Goal: Task Accomplishment & Management: Complete application form

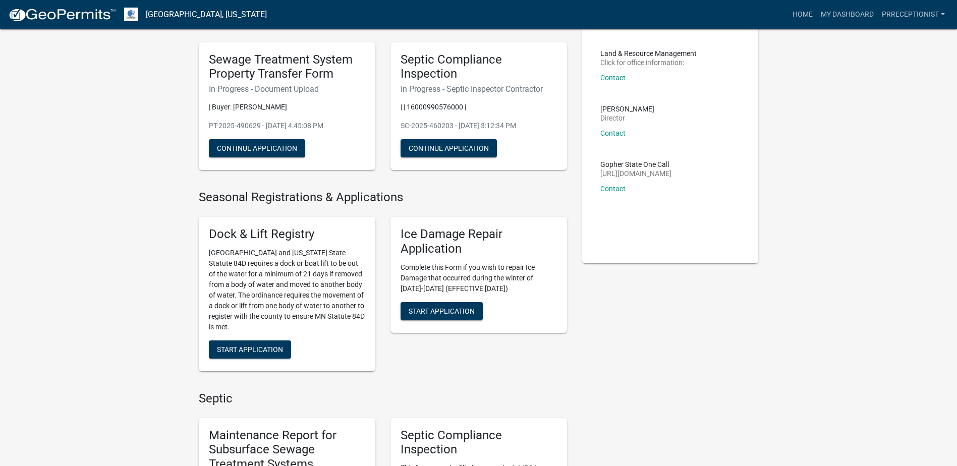
scroll to position [50, 0]
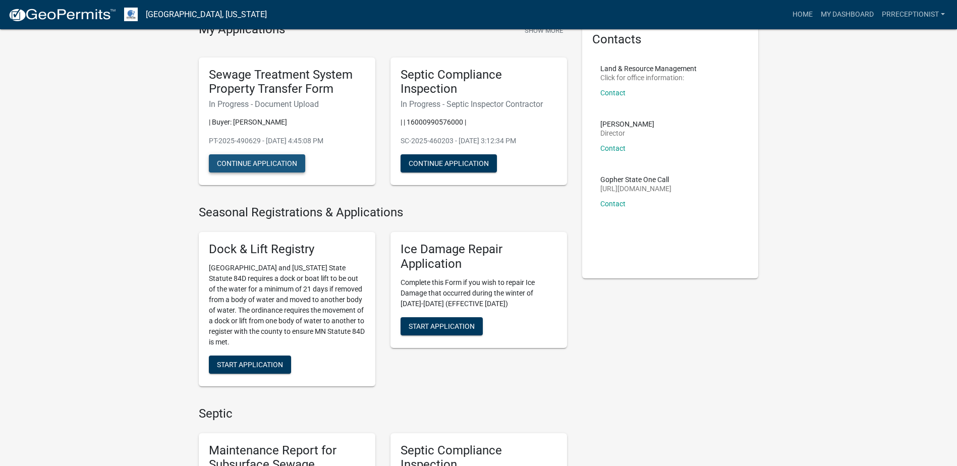
click at [253, 161] on button "Continue Application" at bounding box center [257, 163] width 96 height 18
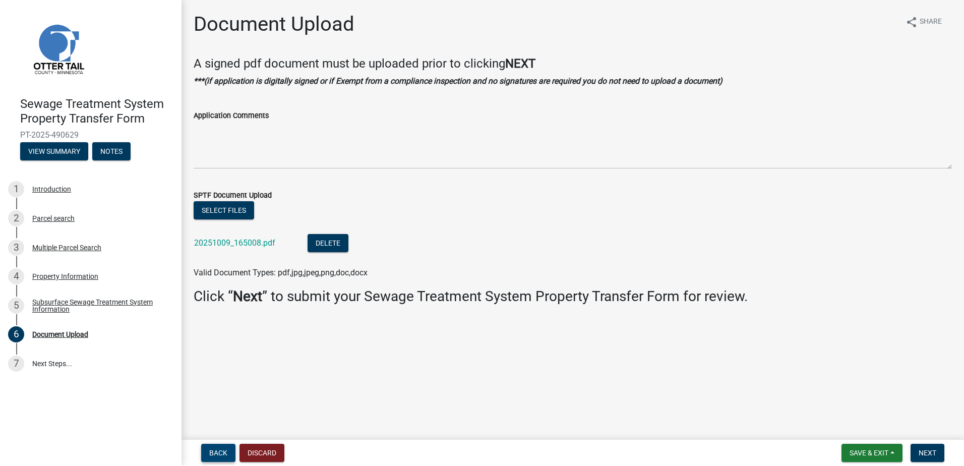
click at [222, 453] on span "Back" at bounding box center [218, 453] width 18 height 8
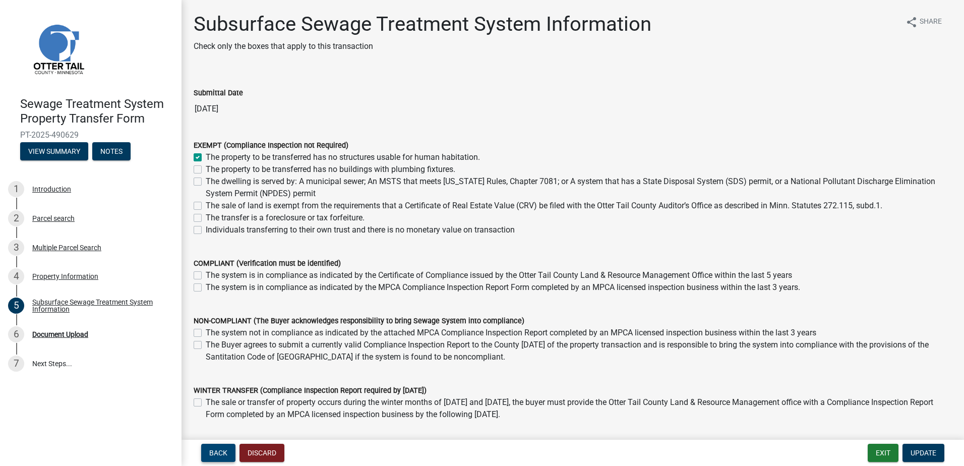
click at [228, 455] on button "Back" at bounding box center [218, 453] width 34 height 18
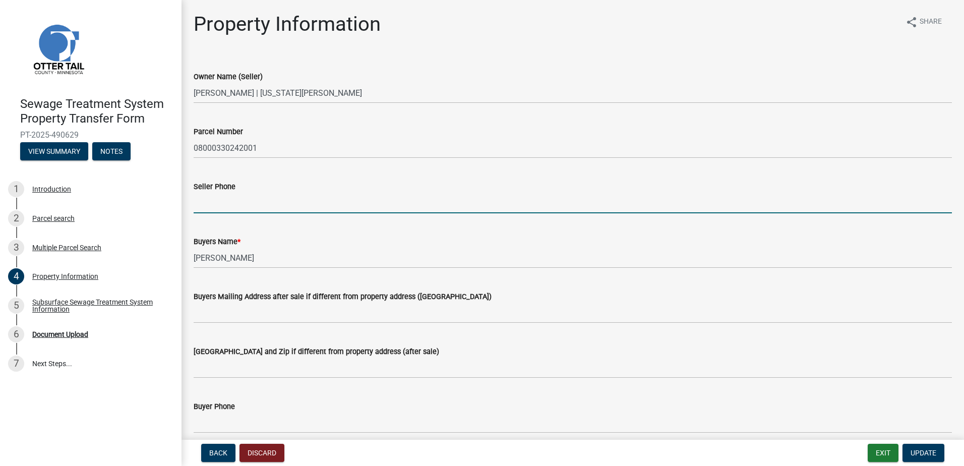
click at [211, 200] on input "Seller Phone" at bounding box center [573, 203] width 758 height 21
click at [229, 206] on input "Seller Phone" at bounding box center [573, 203] width 758 height 21
type input "[PHONE_NUMBER]"
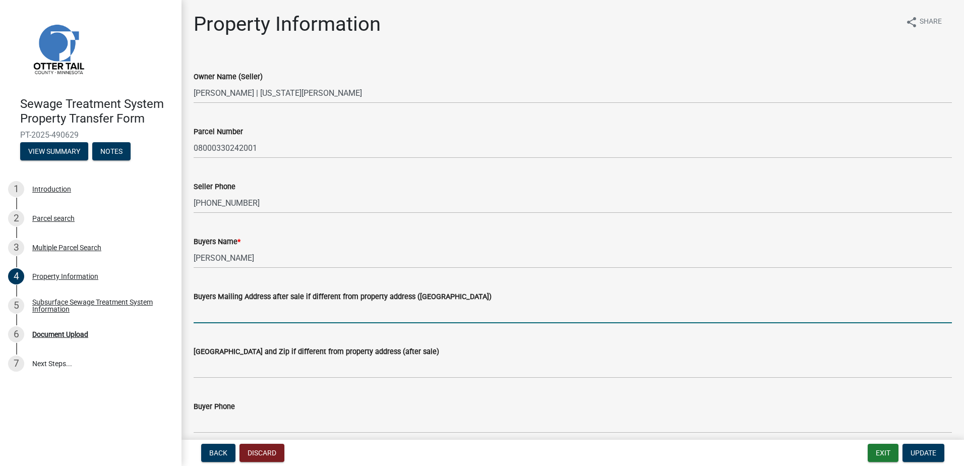
click at [233, 311] on input "Buyers Mailing Address after sale if different from property address ([GEOGRAPH…" at bounding box center [573, 313] width 758 height 21
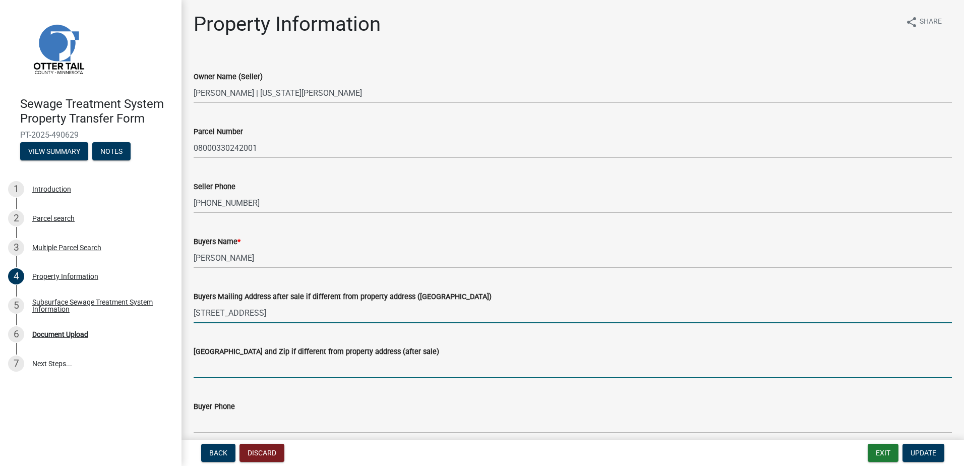
click at [203, 368] on input "[GEOGRAPHIC_DATA] and Zip if different from property address (after sale)" at bounding box center [573, 367] width 758 height 21
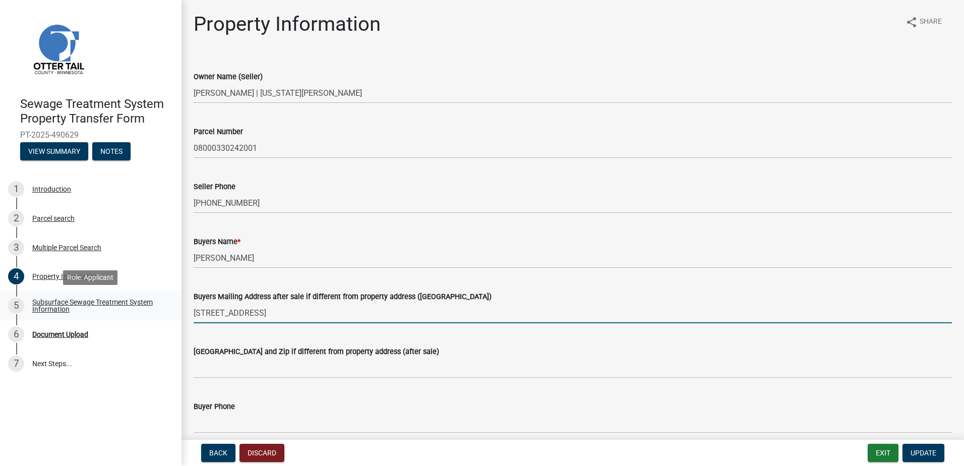
drag, startPoint x: 257, startPoint y: 312, endPoint x: 144, endPoint y: 299, distance: 113.6
click at [144, 299] on div "Sewage Treatment System Property Transfer Form PT-2025-490629 View Summary Note…" at bounding box center [482, 233] width 964 height 466
type input "r"
drag, startPoint x: 205, startPoint y: 311, endPoint x: 182, endPoint y: 310, distance: 23.2
click at [186, 311] on div "Buyers Mailing Address after sale if different from property address ([GEOGRAPH…" at bounding box center [572, 299] width 773 height 47
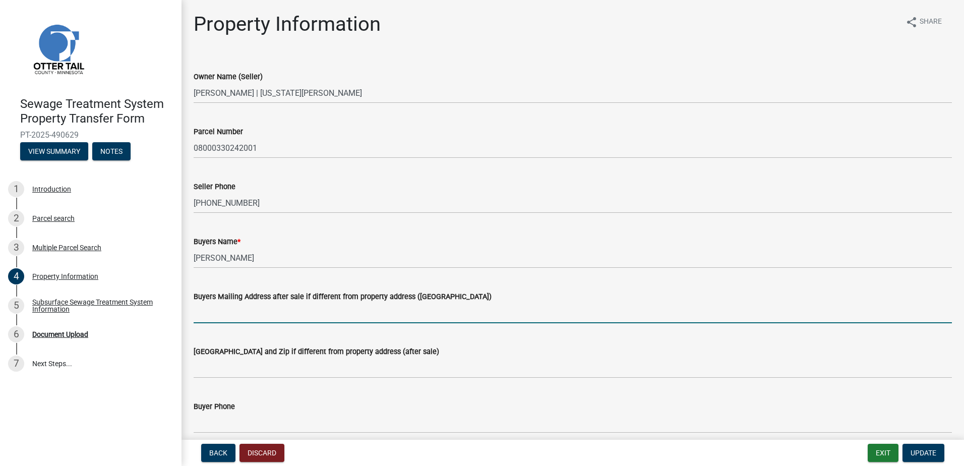
click at [226, 308] on input "Buyers Mailing Address after sale if different from property address ([GEOGRAPH…" at bounding box center [573, 313] width 758 height 21
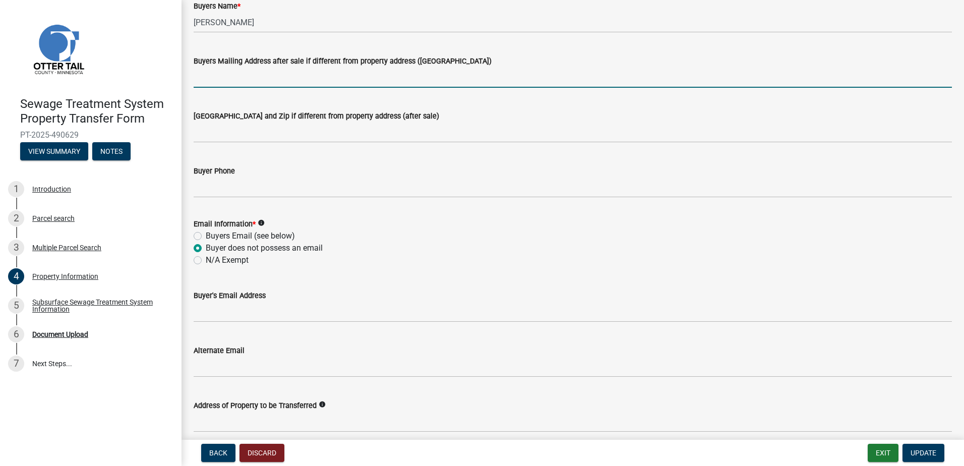
scroll to position [294, 0]
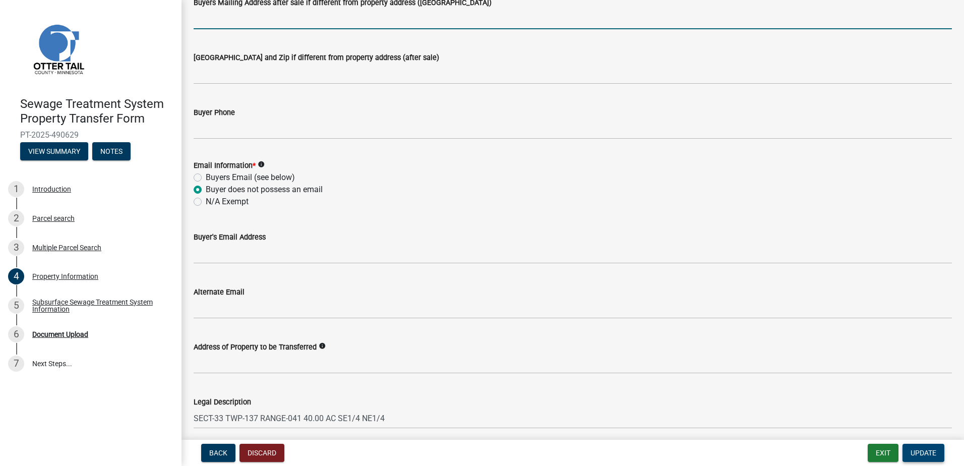
click at [927, 455] on span "Update" at bounding box center [924, 453] width 26 height 8
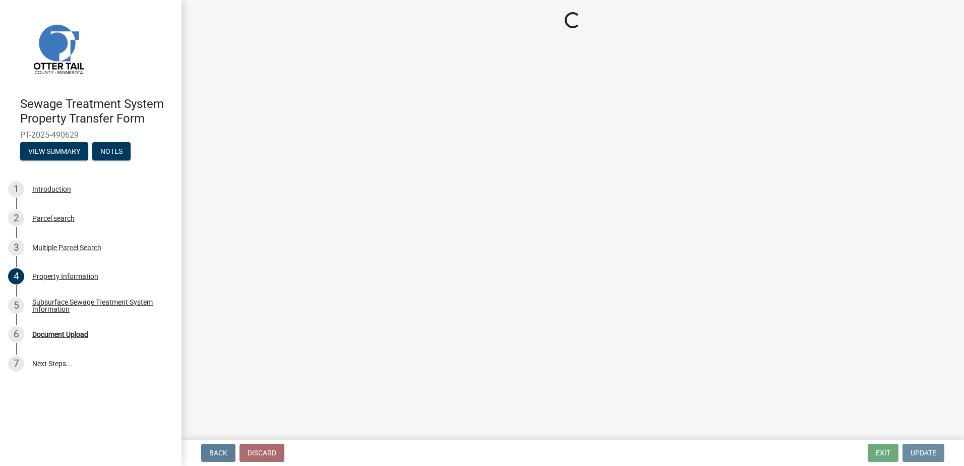
scroll to position [0, 0]
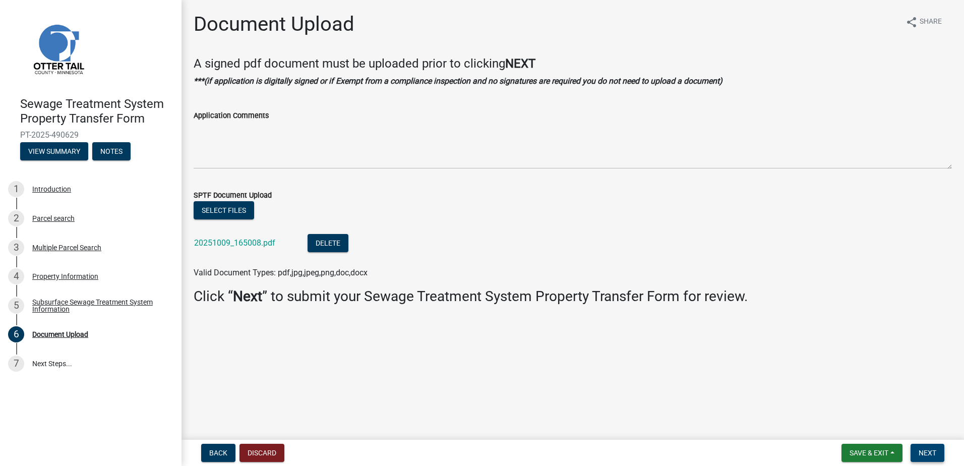
click at [926, 453] on span "Next" at bounding box center [928, 453] width 18 height 8
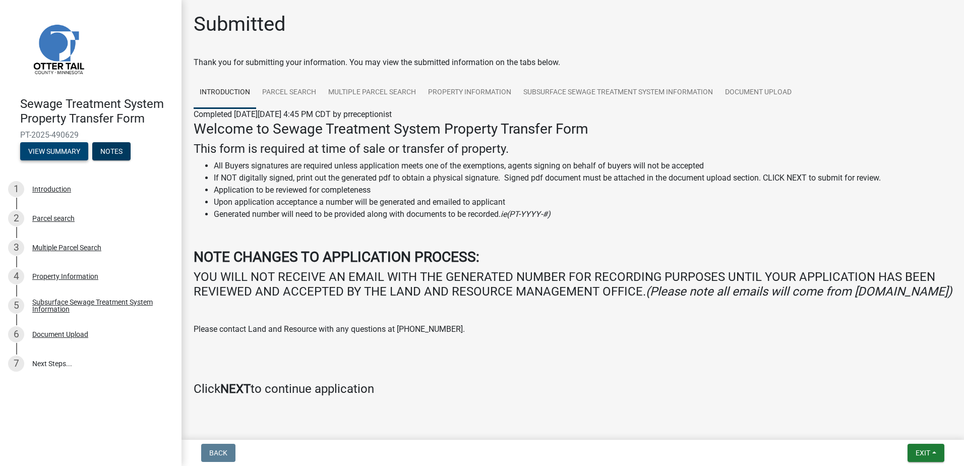
click at [60, 148] on button "View Summary" at bounding box center [54, 151] width 68 height 18
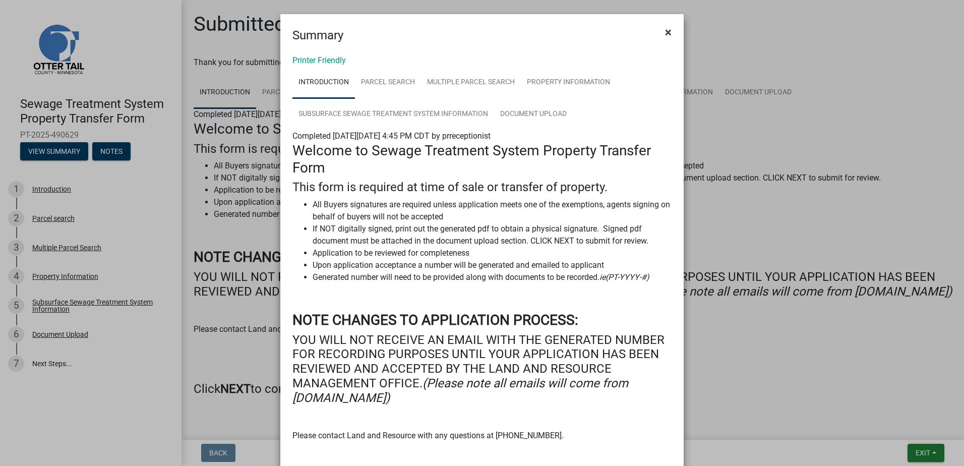
click at [665, 28] on span "×" at bounding box center [668, 32] width 7 height 14
